Goal: Task Accomplishment & Management: Complete application form

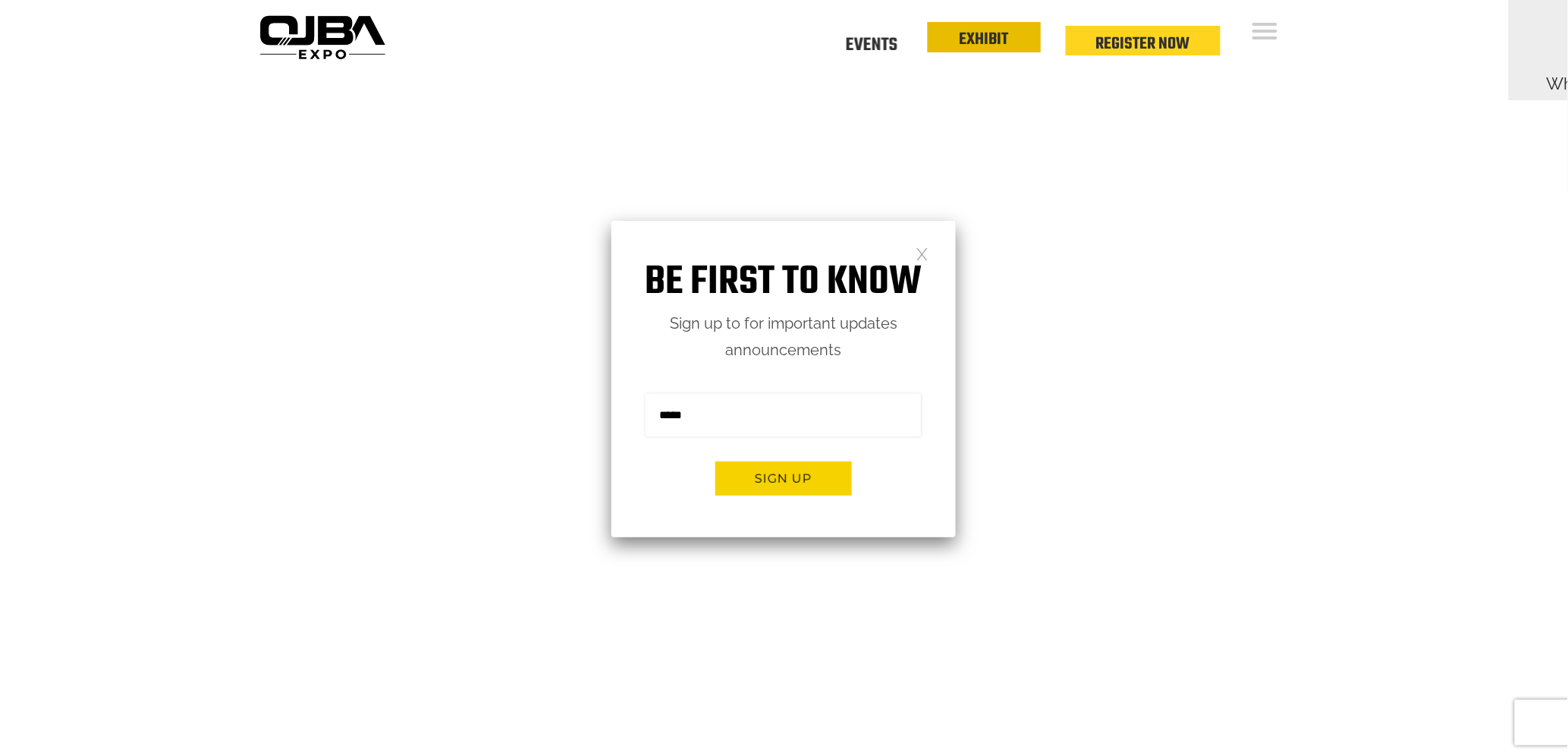
click at [986, 47] on link "EXHIBIT" at bounding box center [984, 39] width 49 height 26
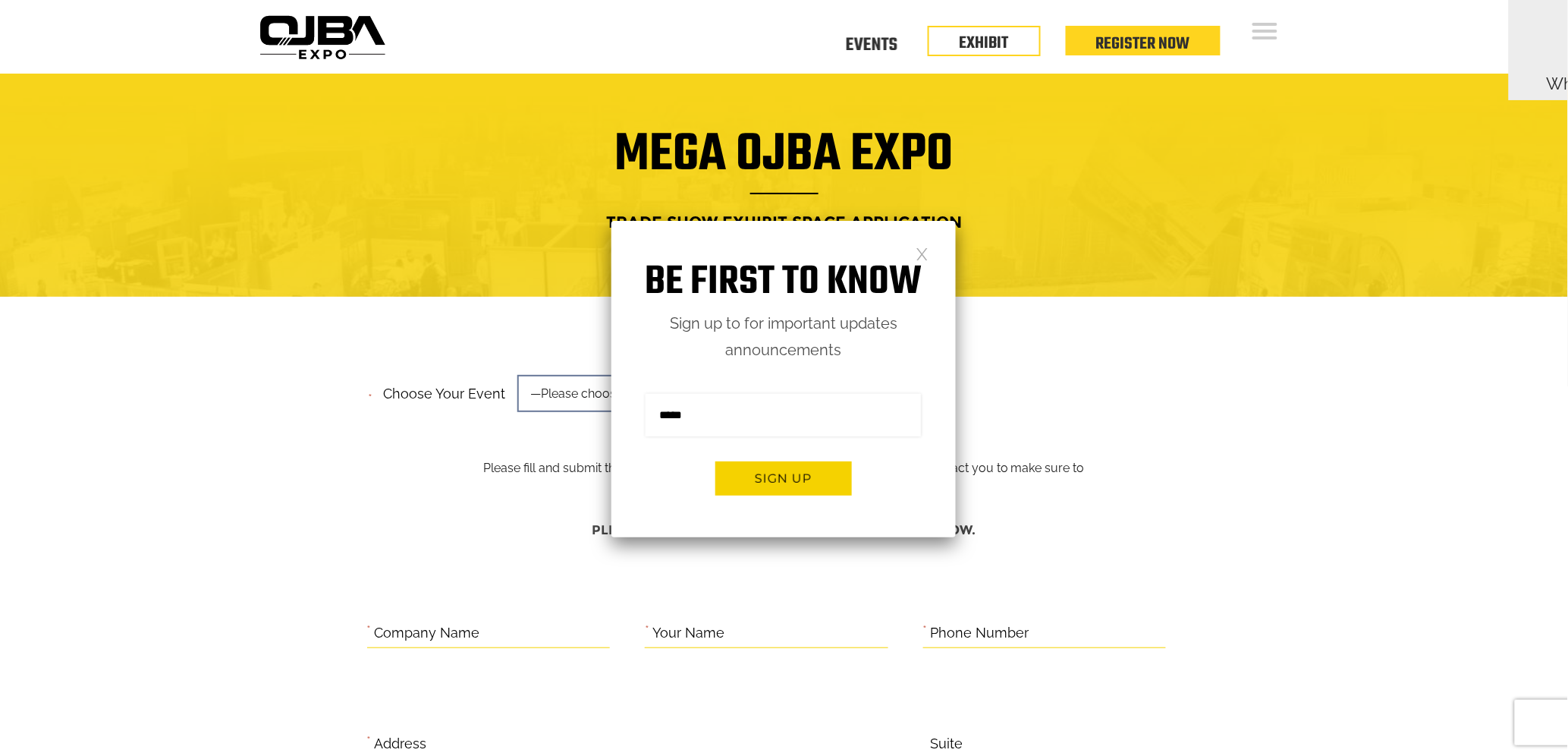
click at [926, 251] on link at bounding box center [922, 254] width 13 height 13
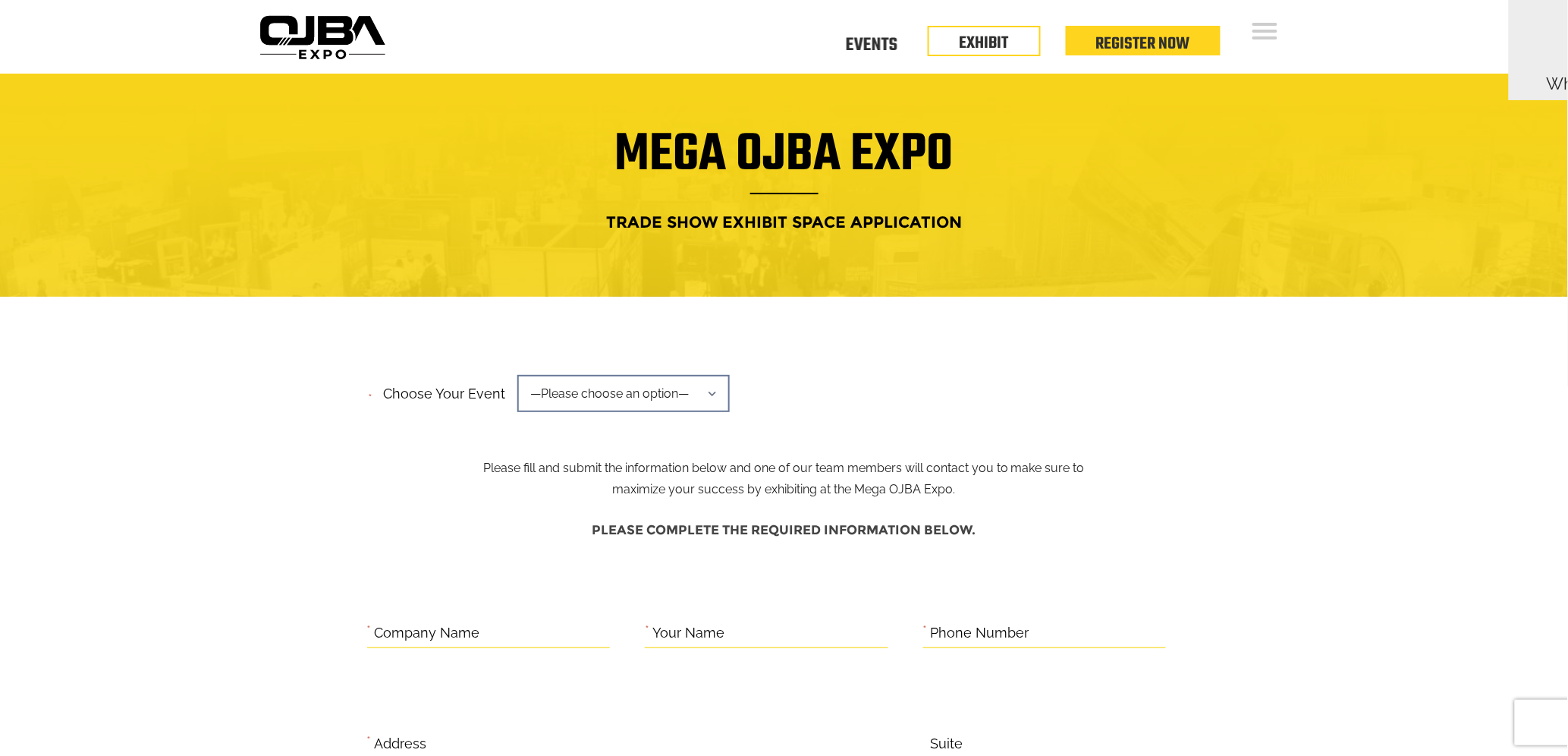
click at [701, 407] on span "—Please choose an option—" at bounding box center [624, 393] width 213 height 37
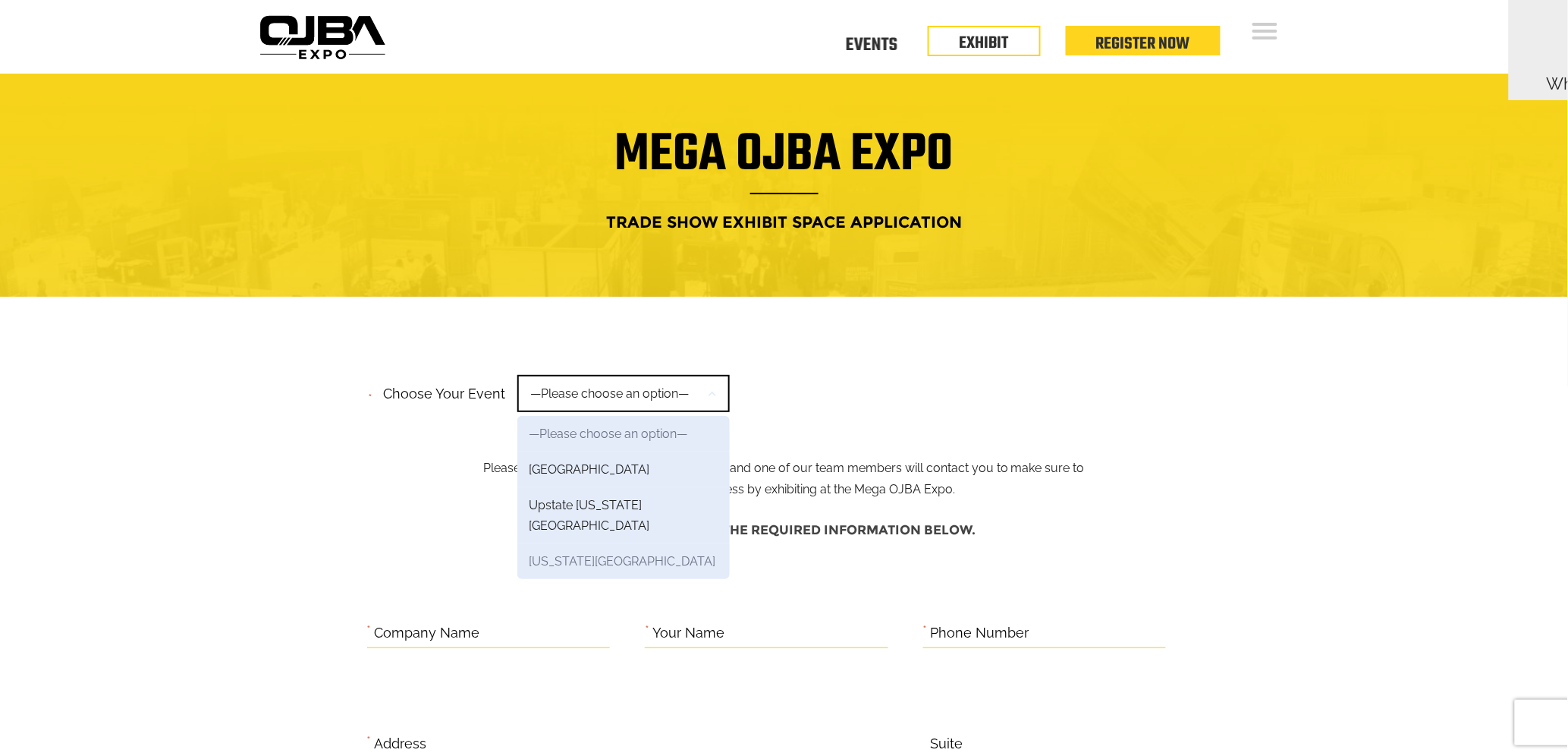
click at [615, 543] on link "New York Region" at bounding box center [624, 561] width 213 height 35
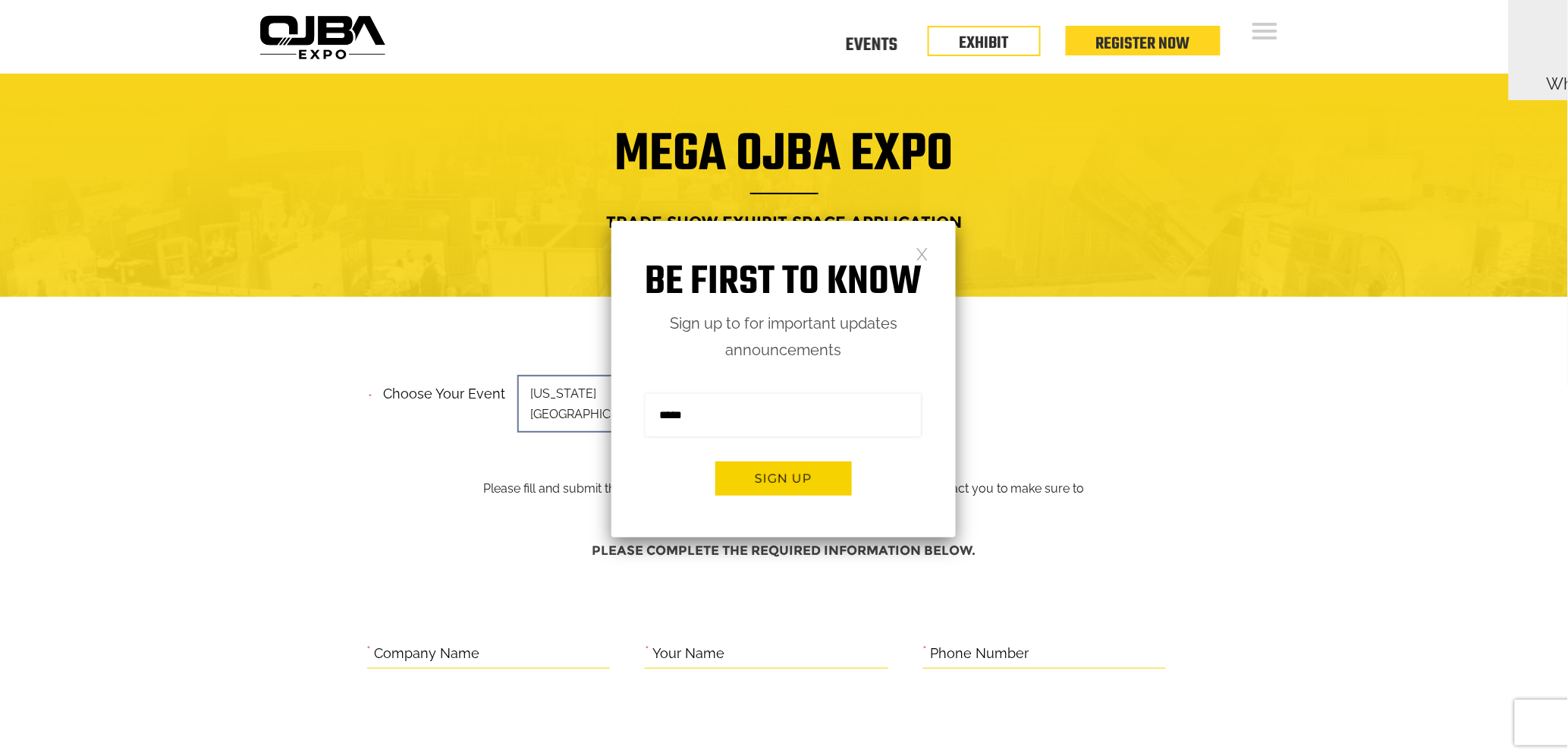
click at [924, 258] on link at bounding box center [922, 254] width 13 height 13
